Goal: Book appointment/travel/reservation

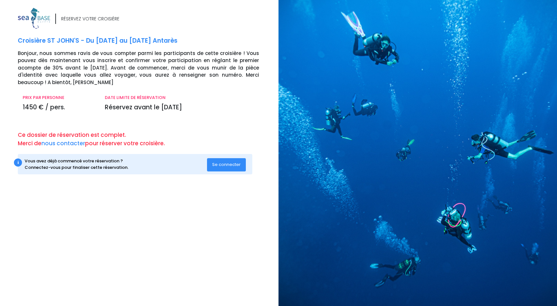
click at [235, 162] on span "Se connecter" at bounding box center [226, 164] width 28 height 6
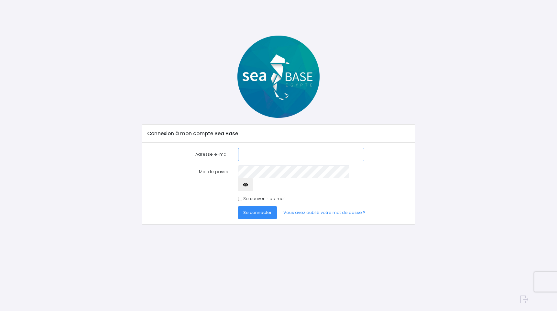
type input "celeseb@gmail.com"
click at [264, 209] on span "Se connecter" at bounding box center [257, 212] width 28 height 6
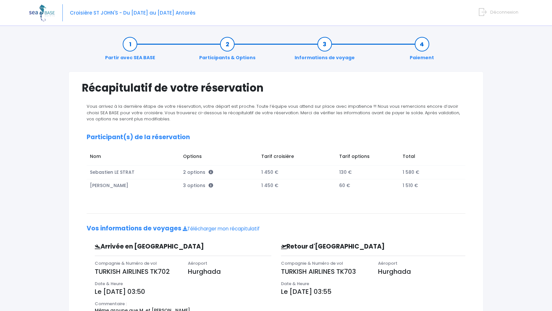
click at [132, 47] on link "Partir avec SEA BASE" at bounding box center [130, 51] width 57 height 20
